Goal: Navigation & Orientation: Find specific page/section

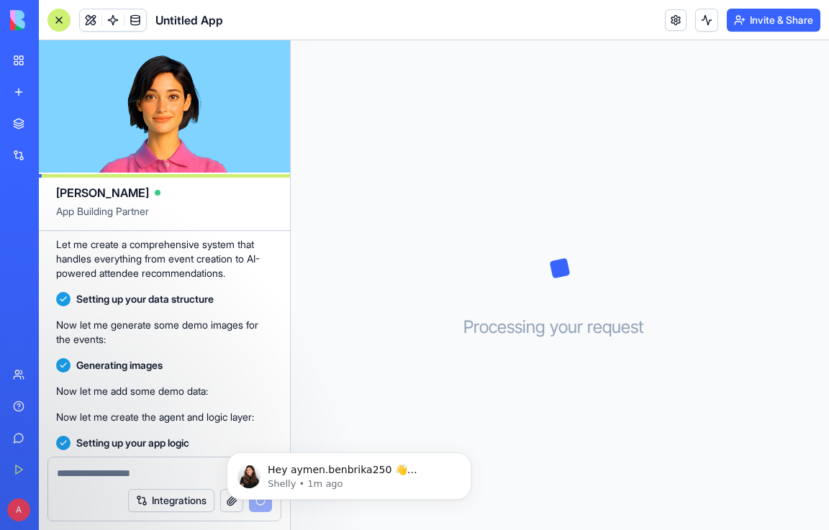
scroll to position [341, 0]
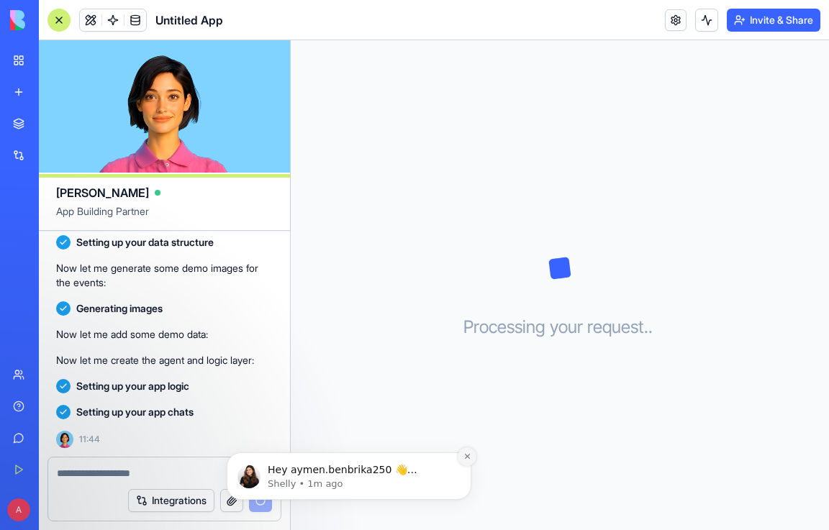
click at [469, 459] on icon "Dismiss notification" at bounding box center [466, 456] width 5 height 5
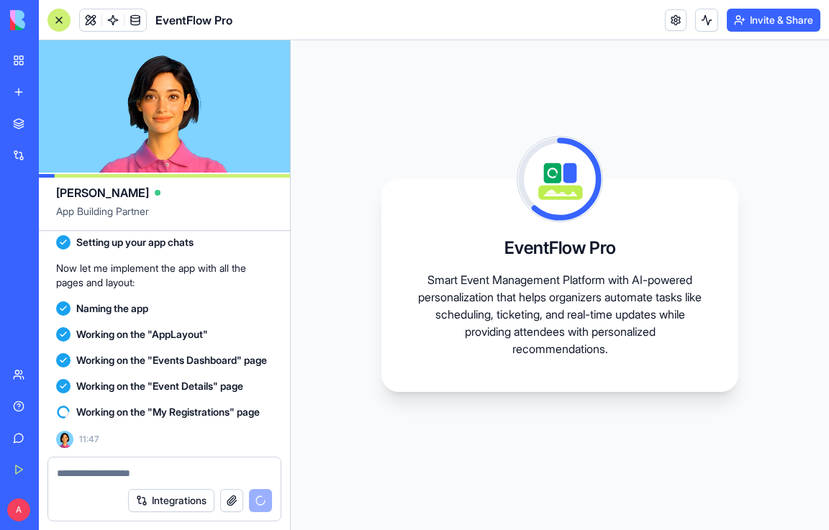
scroll to position [525, 0]
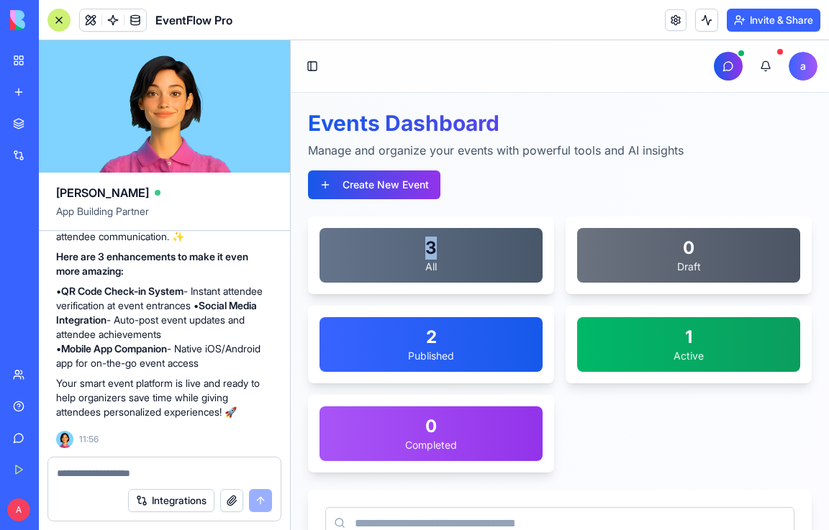
drag, startPoint x: 440, startPoint y: 257, endPoint x: 416, endPoint y: 254, distance: 24.0
click at [416, 254] on div "3" at bounding box center [431, 248] width 206 height 23
click at [309, 68] on button "Toggle Sidebar" at bounding box center [312, 66] width 20 height 20
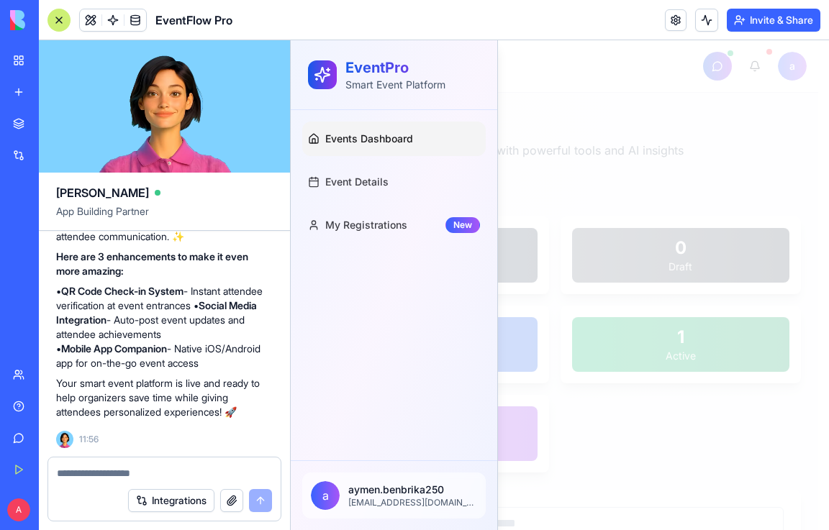
click at [639, 96] on div at bounding box center [560, 285] width 538 height 490
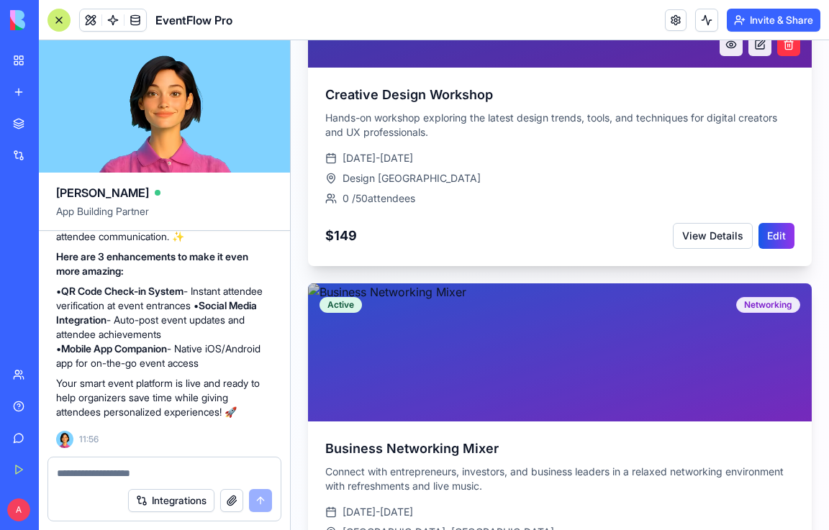
scroll to position [1191, 0]
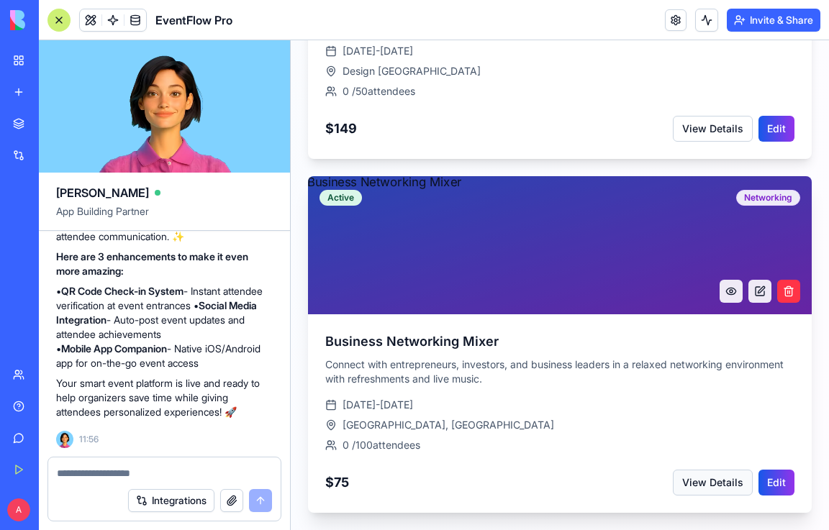
click at [690, 489] on button "View Details" at bounding box center [713, 483] width 80 height 26
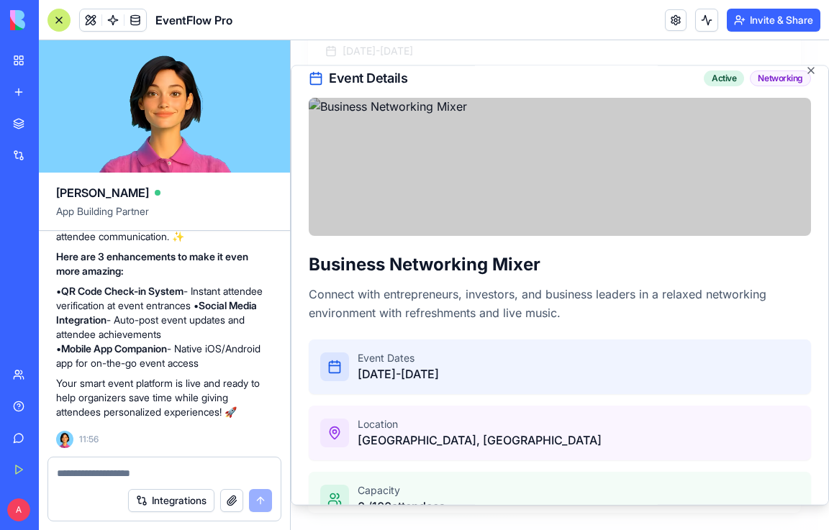
scroll to position [0, 0]
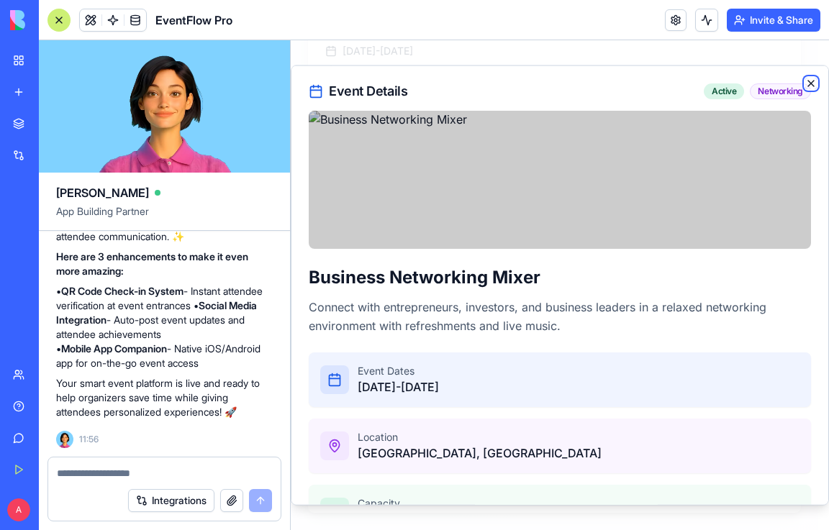
click at [805, 81] on icon "button" at bounding box center [811, 83] width 12 height 12
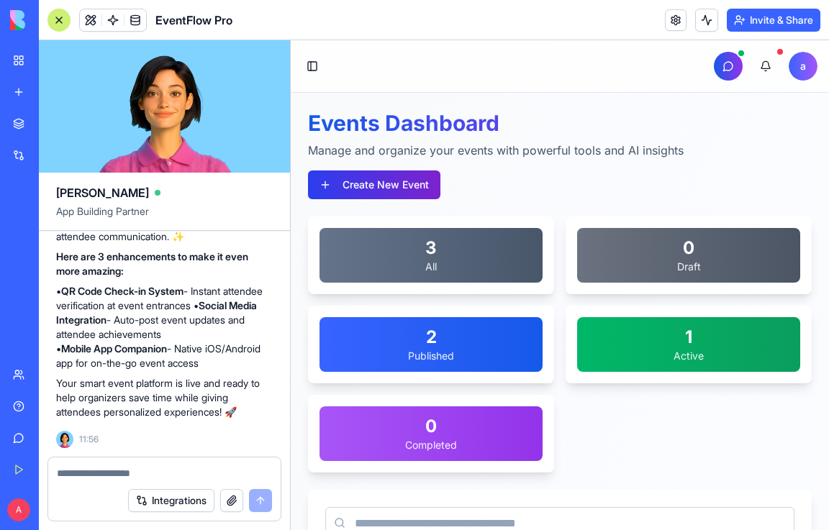
click at [416, 186] on button "Create New Event" at bounding box center [374, 184] width 132 height 29
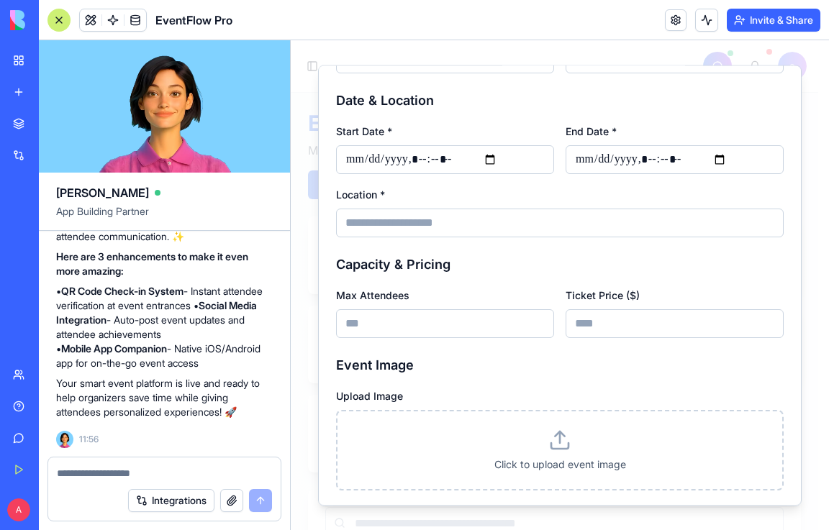
scroll to position [288, 0]
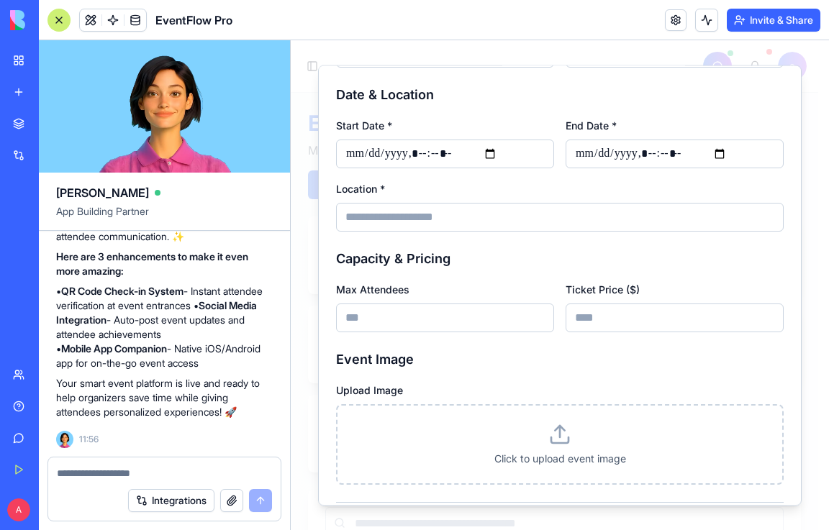
click at [300, 274] on div at bounding box center [560, 285] width 538 height 490
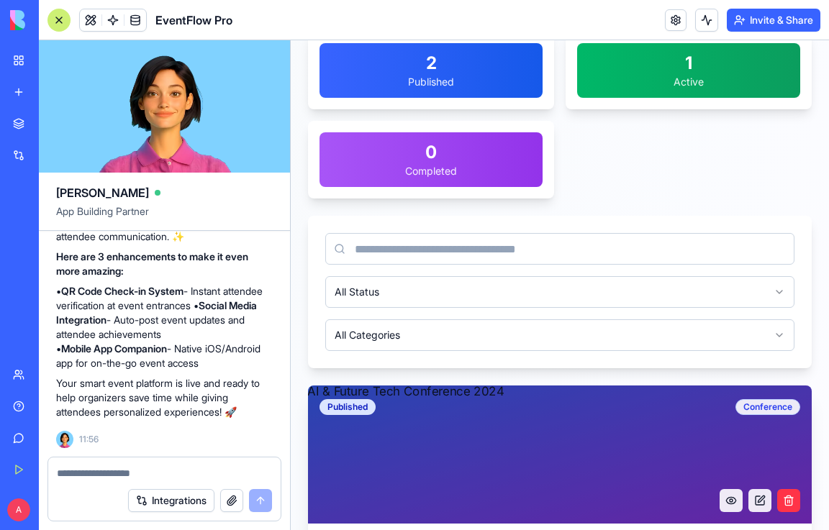
scroll to position [0, 0]
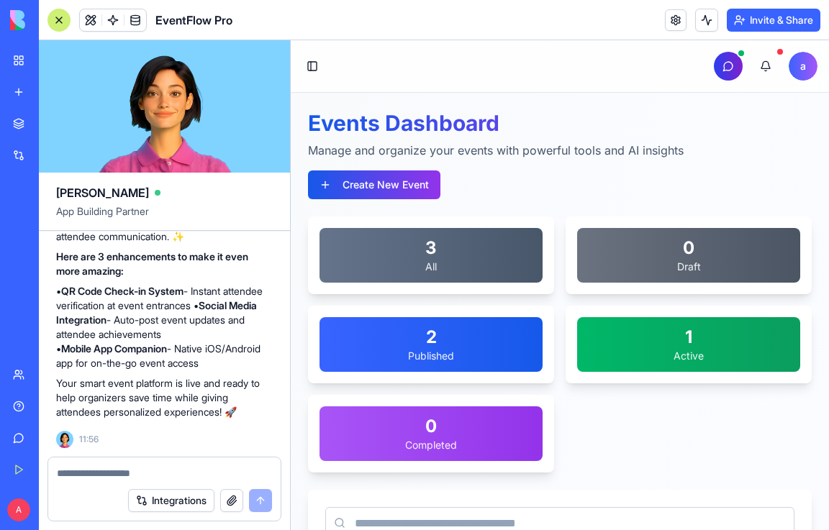
click at [718, 64] on button "button" at bounding box center [728, 66] width 29 height 29
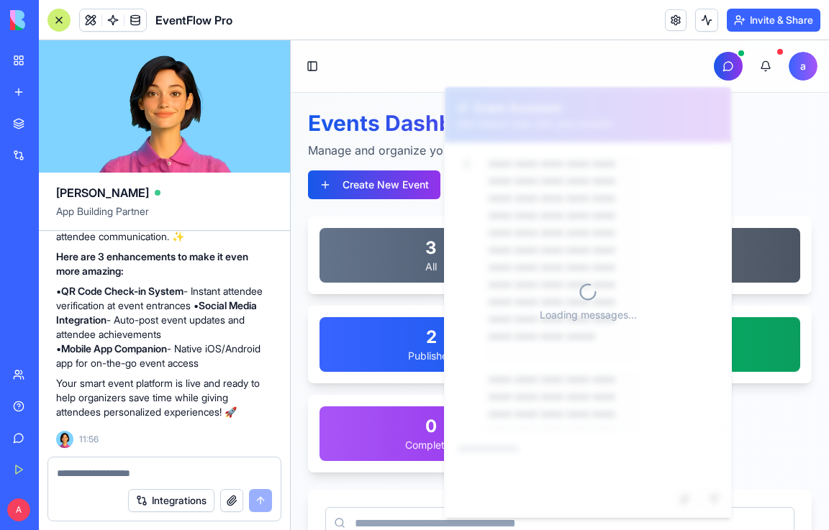
scroll to position [162, 0]
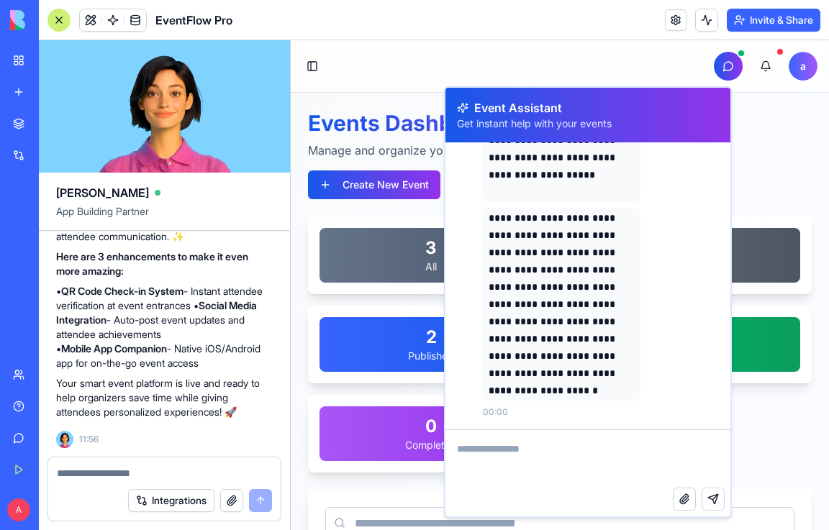
click at [754, 129] on div "Events Dashboard Manage and organize your events with powerful tools and AI ins…" at bounding box center [559, 154] width 503 height 89
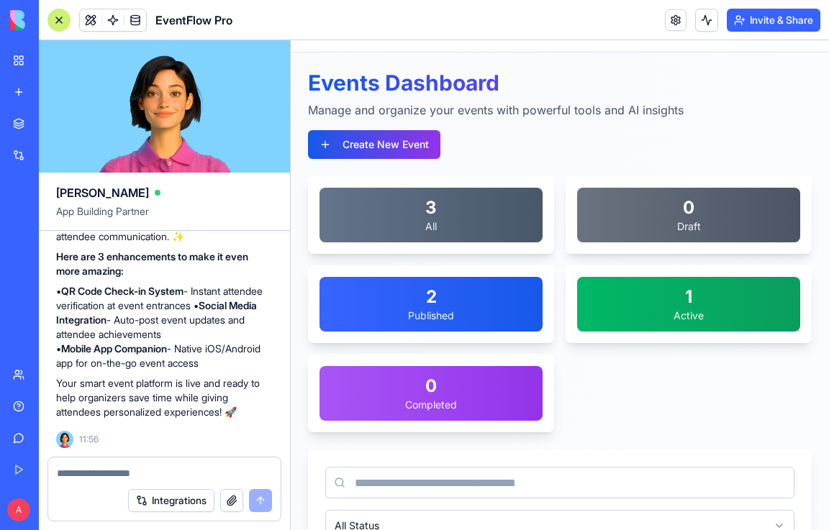
scroll to position [0, 0]
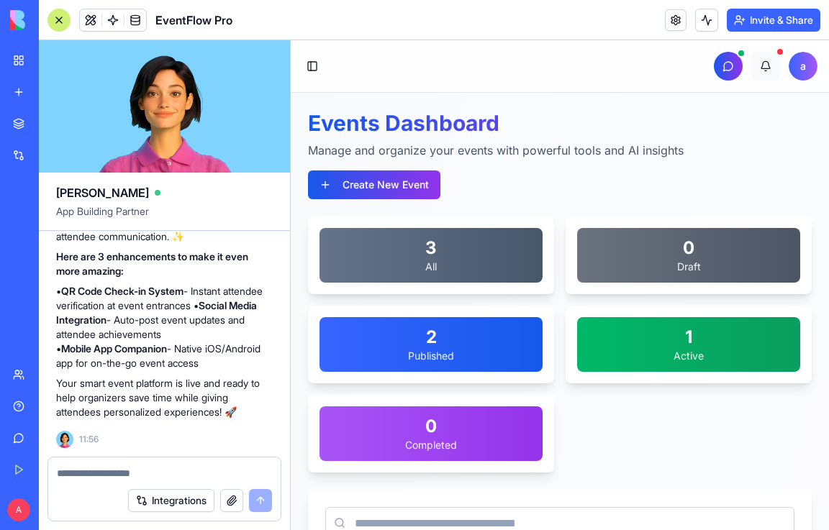
click at [755, 69] on button at bounding box center [765, 66] width 29 height 29
click at [53, 57] on div "My Workspace" at bounding box center [44, 60] width 19 height 14
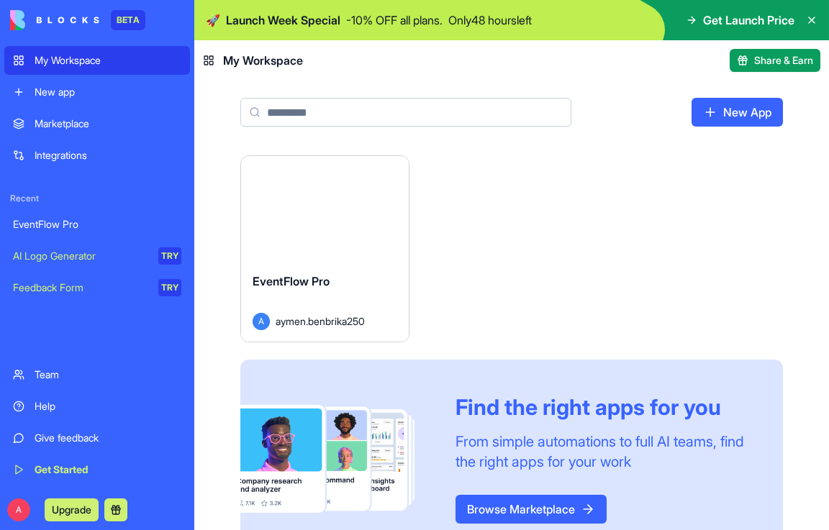
click at [481, 227] on div "Launch EventFlow Pro A aymen.benbrika250 Find the right apps for you From simpl…" at bounding box center [511, 356] width 542 height 403
click at [347, 207] on button "Launch" at bounding box center [325, 208] width 108 height 29
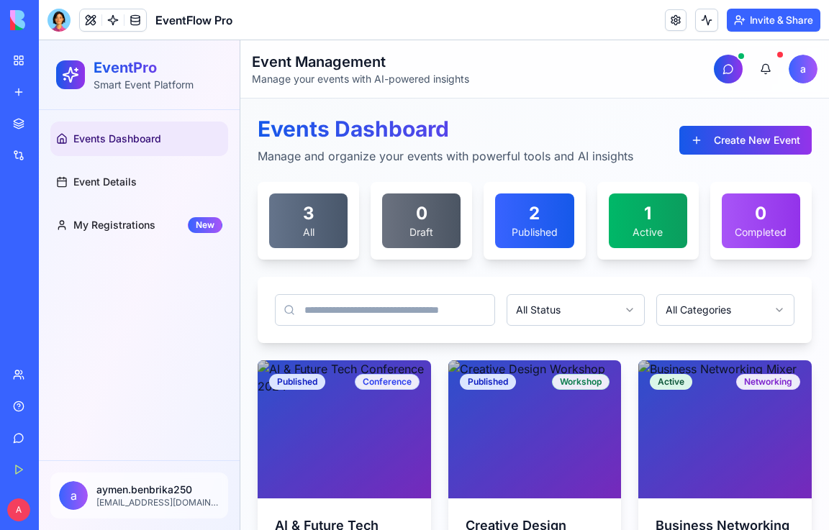
click at [528, 104] on div "Events Dashboard Manage and organize your events with powerful tools and AI ins…" at bounding box center [534, 424] width 588 height 650
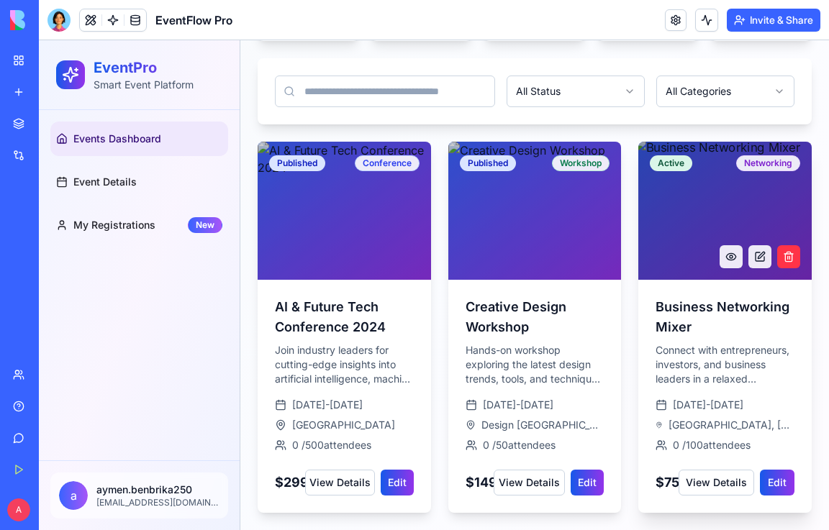
scroll to position [17, 0]
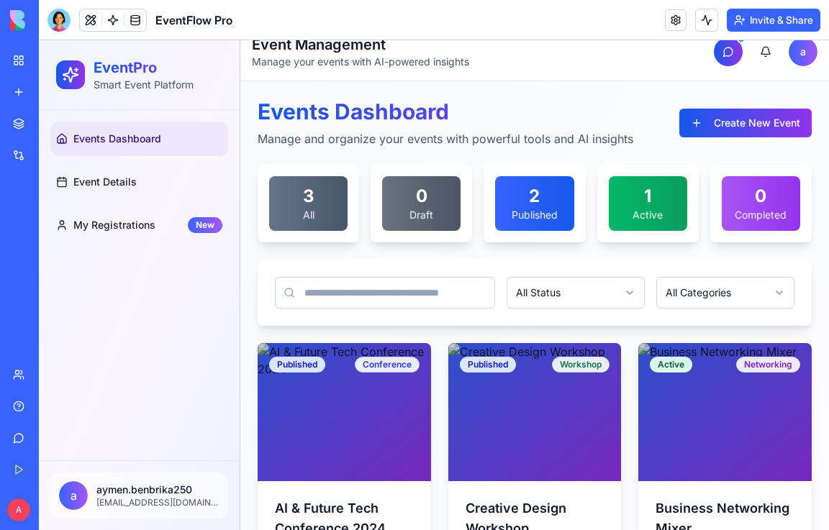
click at [403, 283] on input at bounding box center [385, 293] width 220 height 32
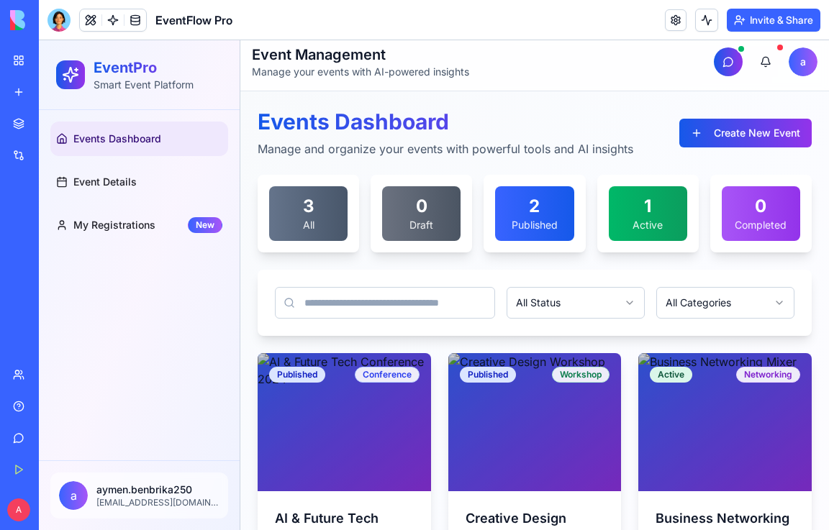
scroll to position [0, 0]
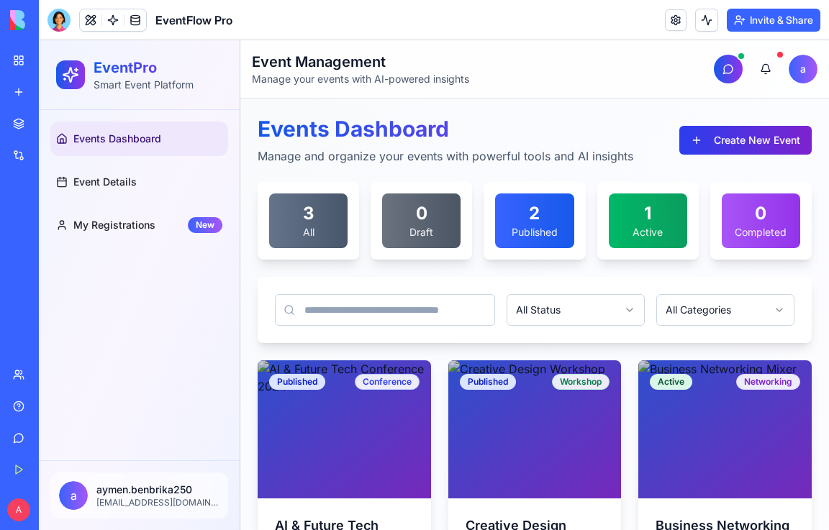
click at [713, 138] on button "Create New Event" at bounding box center [745, 140] width 132 height 29
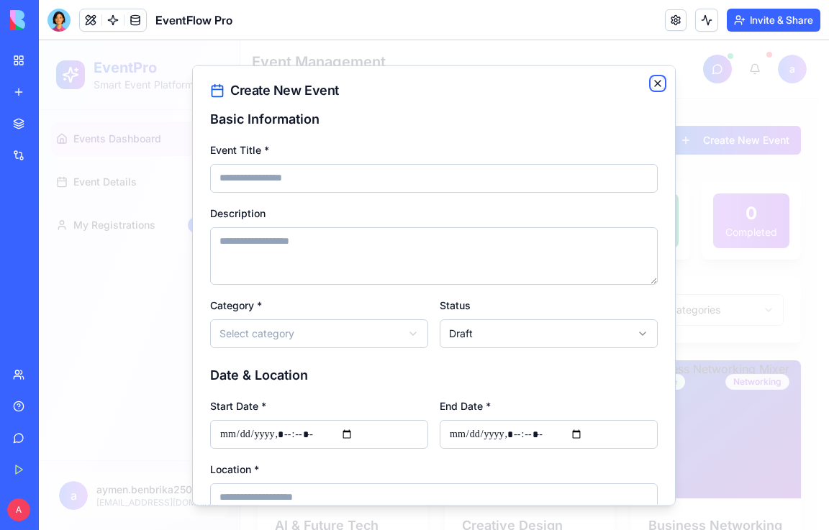
click at [652, 81] on icon "button" at bounding box center [658, 83] width 12 height 12
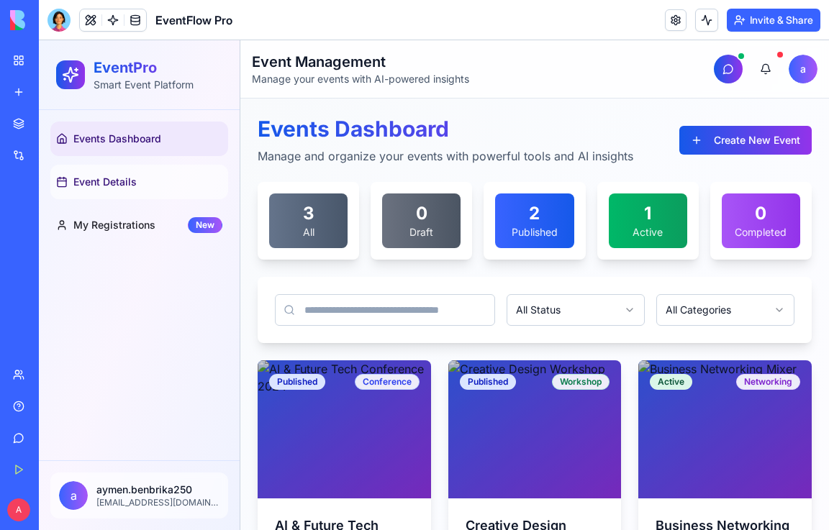
click at [165, 183] on link "Event Details" at bounding box center [139, 182] width 178 height 35
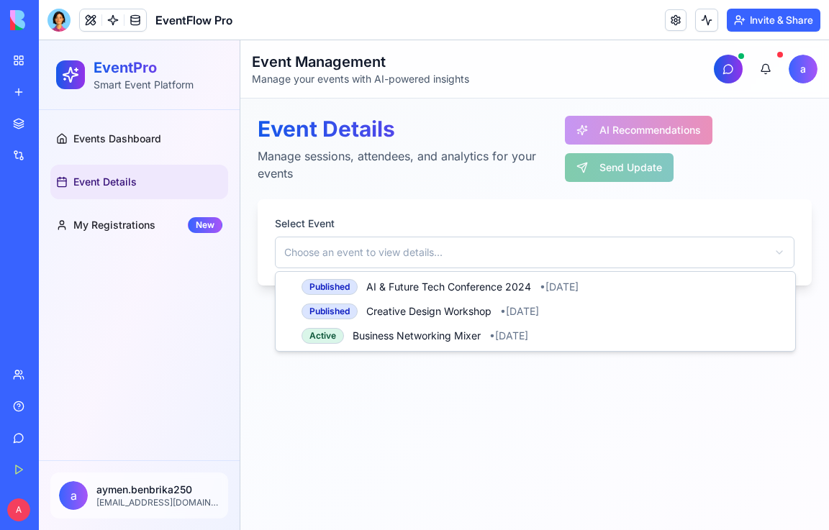
click at [424, 254] on html "EventPro Smart Event Platform Events Dashboard Event Details My Registrations N…" at bounding box center [434, 285] width 790 height 490
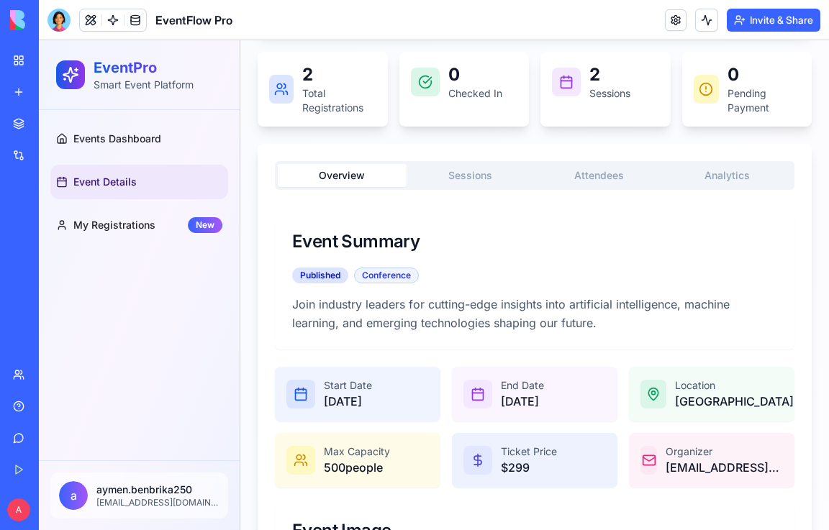
scroll to position [432, 0]
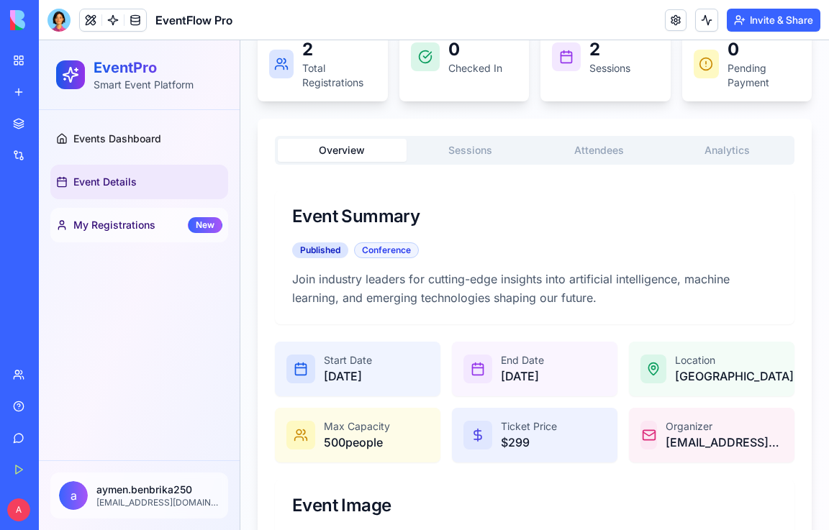
click at [96, 222] on span "My Registrations" at bounding box center [114, 225] width 82 height 14
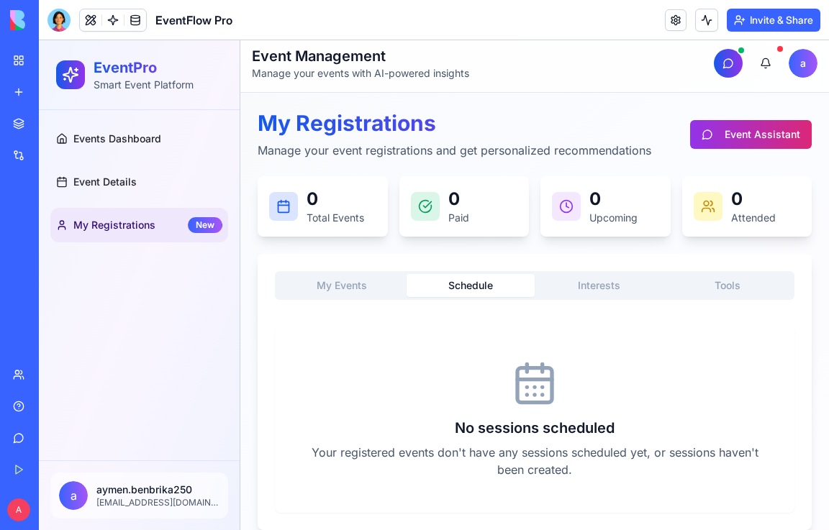
scroll to position [23, 0]
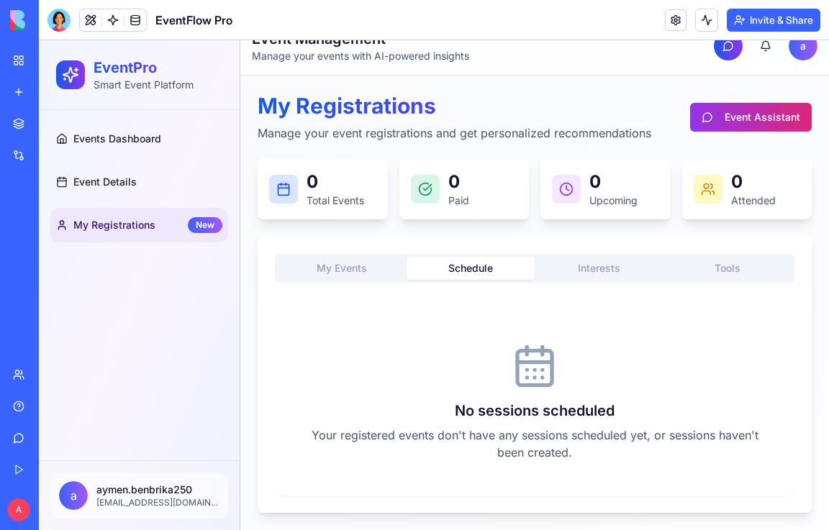
click at [475, 278] on button "Schedule" at bounding box center [470, 268] width 129 height 23
click at [142, 129] on link "Events Dashboard" at bounding box center [139, 139] width 178 height 35
